Goal: Check status: Check status

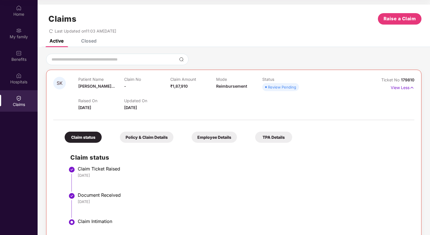
scroll to position [12, 0]
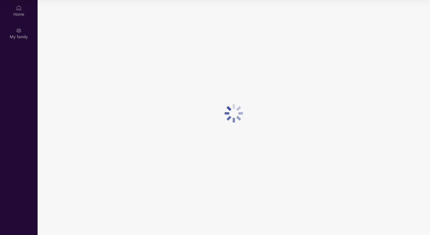
scroll to position [32, 0]
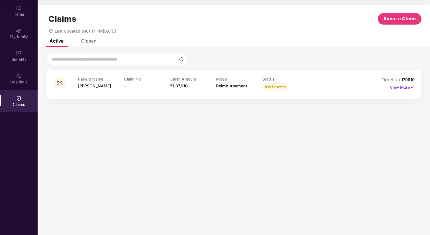
click at [88, 81] on p "Patient Name" at bounding box center [101, 78] width 46 height 5
click at [110, 96] on div "SK Patient Name [PERSON_NAME]... Claim No - Claim Amount ₹1,87,910 Mode Reimbur…" at bounding box center [234, 85] width 376 height 30
click at [395, 87] on p "View More" at bounding box center [402, 87] width 25 height 8
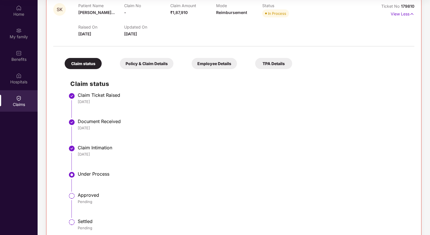
scroll to position [85, 0]
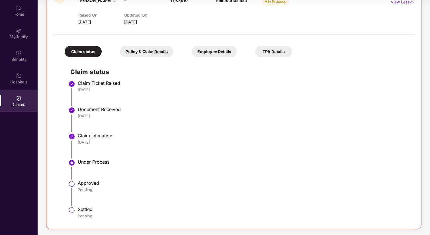
click at [278, 55] on div "TPA Details" at bounding box center [273, 51] width 37 height 11
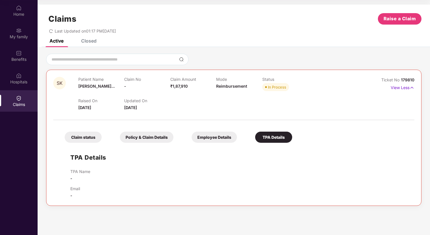
click at [207, 140] on div "Employee Details" at bounding box center [214, 136] width 45 height 11
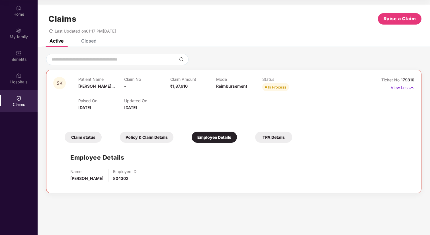
click at [139, 137] on div "Policy & Claim Details" at bounding box center [147, 136] width 54 height 11
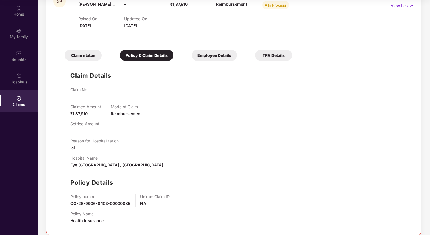
scroll to position [87, 0]
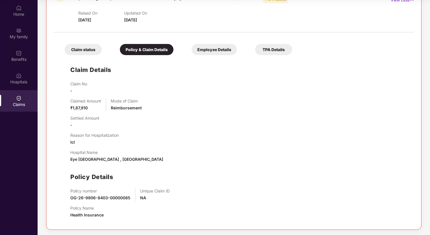
click at [89, 54] on div "Claim status" at bounding box center [83, 49] width 37 height 11
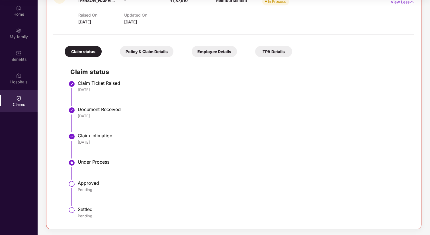
scroll to position [85, 0]
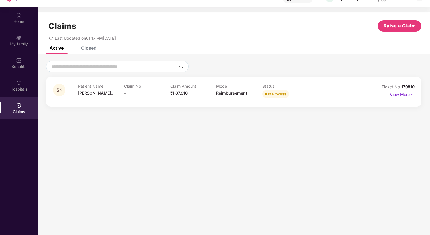
scroll to position [26, 0]
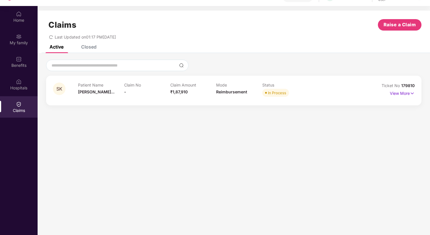
click at [308, 86] on p "Status" at bounding box center [285, 84] width 46 height 5
click at [400, 93] on p "View More" at bounding box center [402, 93] width 25 height 8
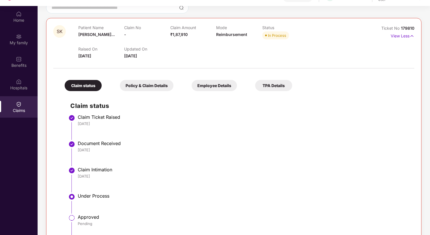
scroll to position [85, 0]
